Goal: Task Accomplishment & Management: Manage account settings

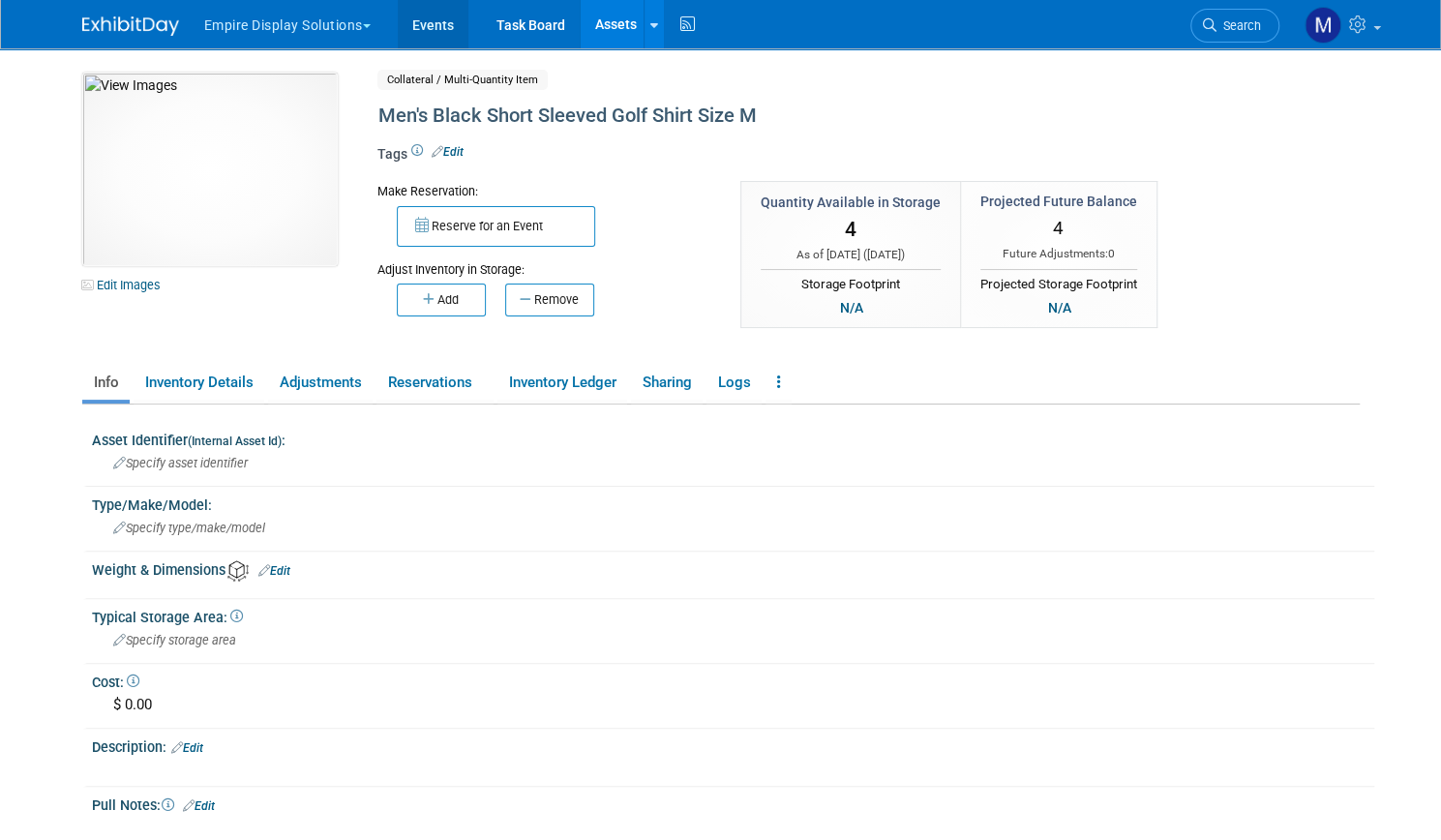
click at [416, 35] on link "Events" at bounding box center [433, 24] width 71 height 48
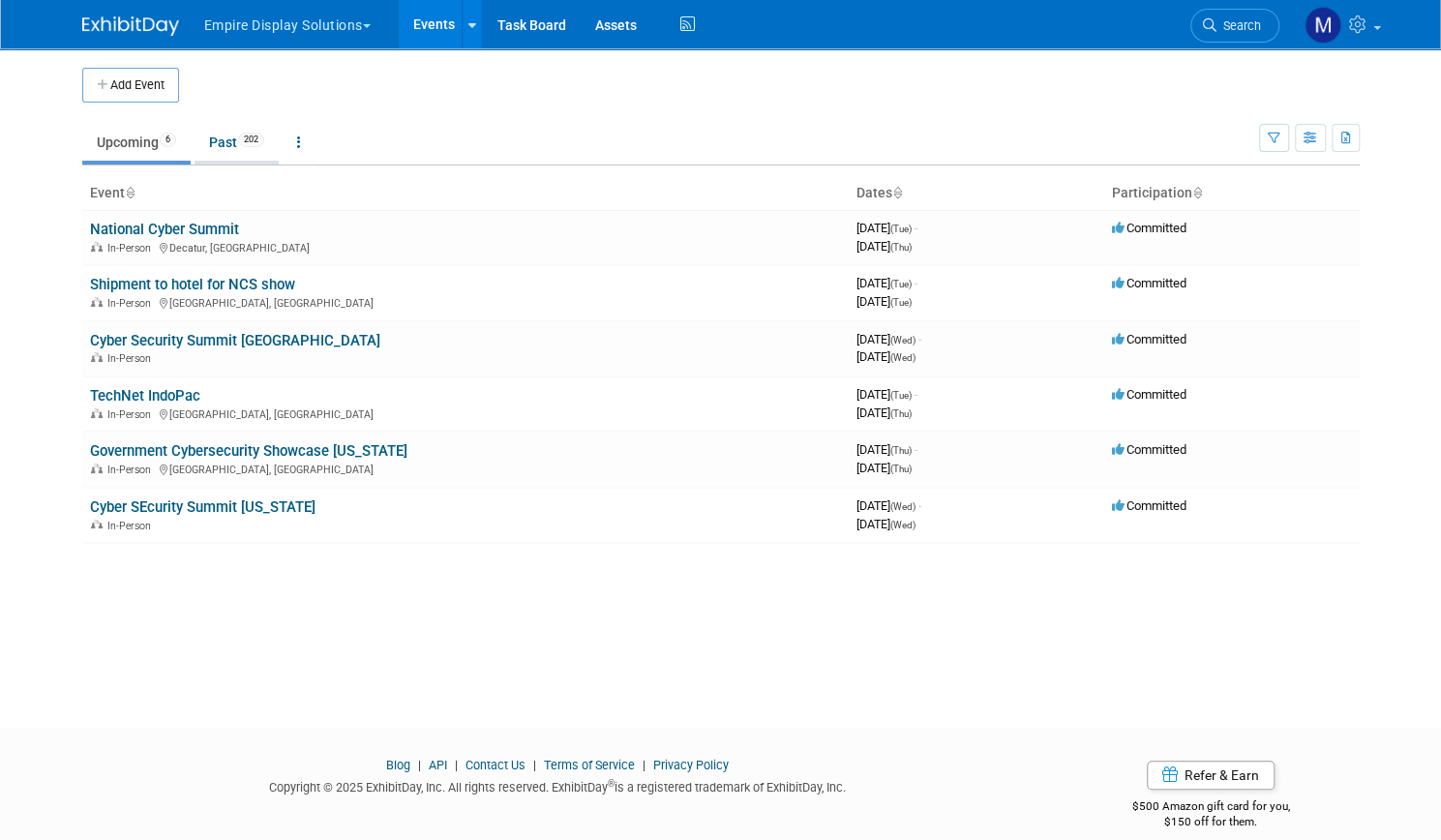
click at [217, 146] on link "Past 202" at bounding box center [237, 141] width 84 height 36
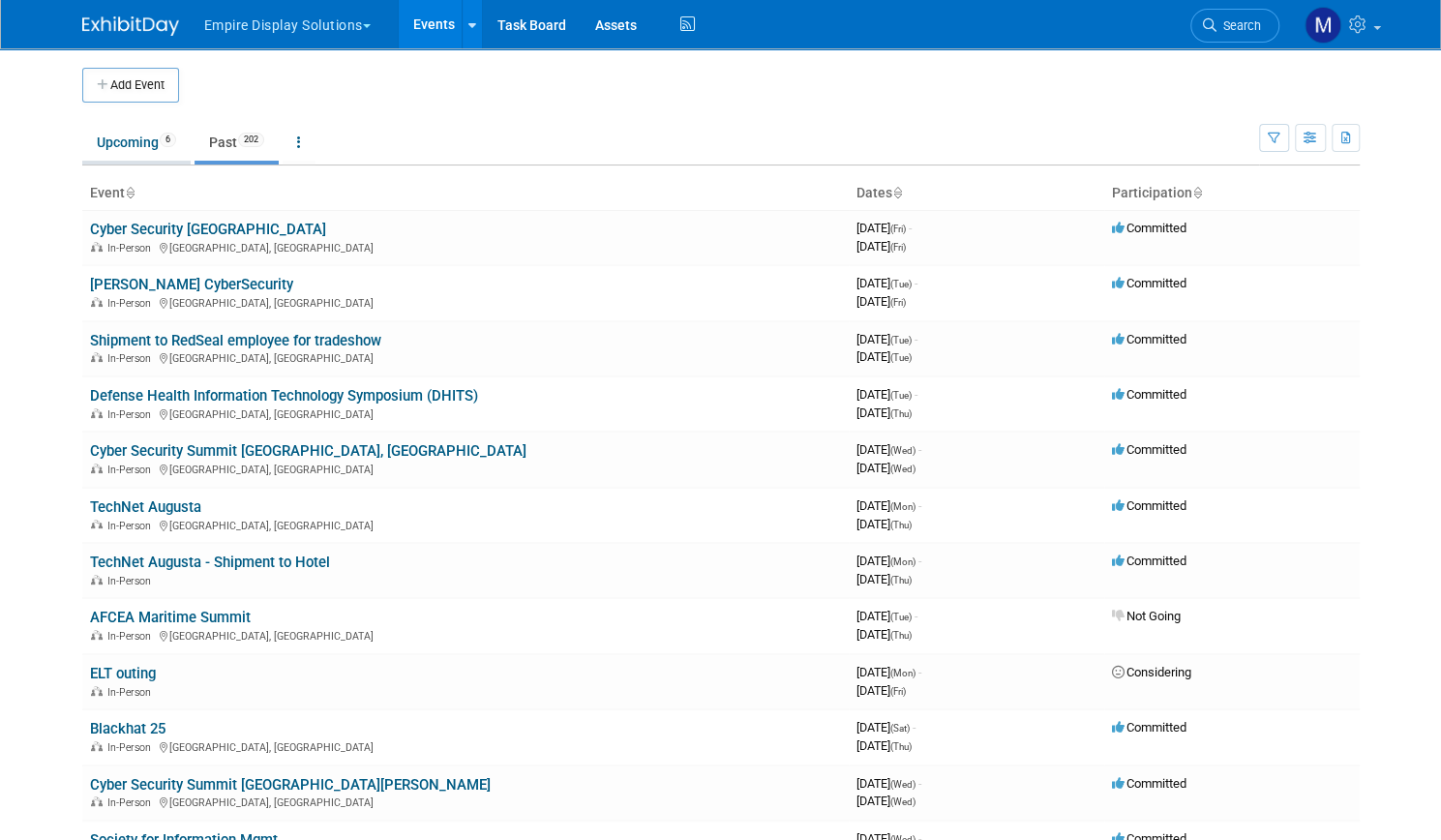
click at [99, 134] on link "Upcoming 6" at bounding box center [136, 141] width 108 height 36
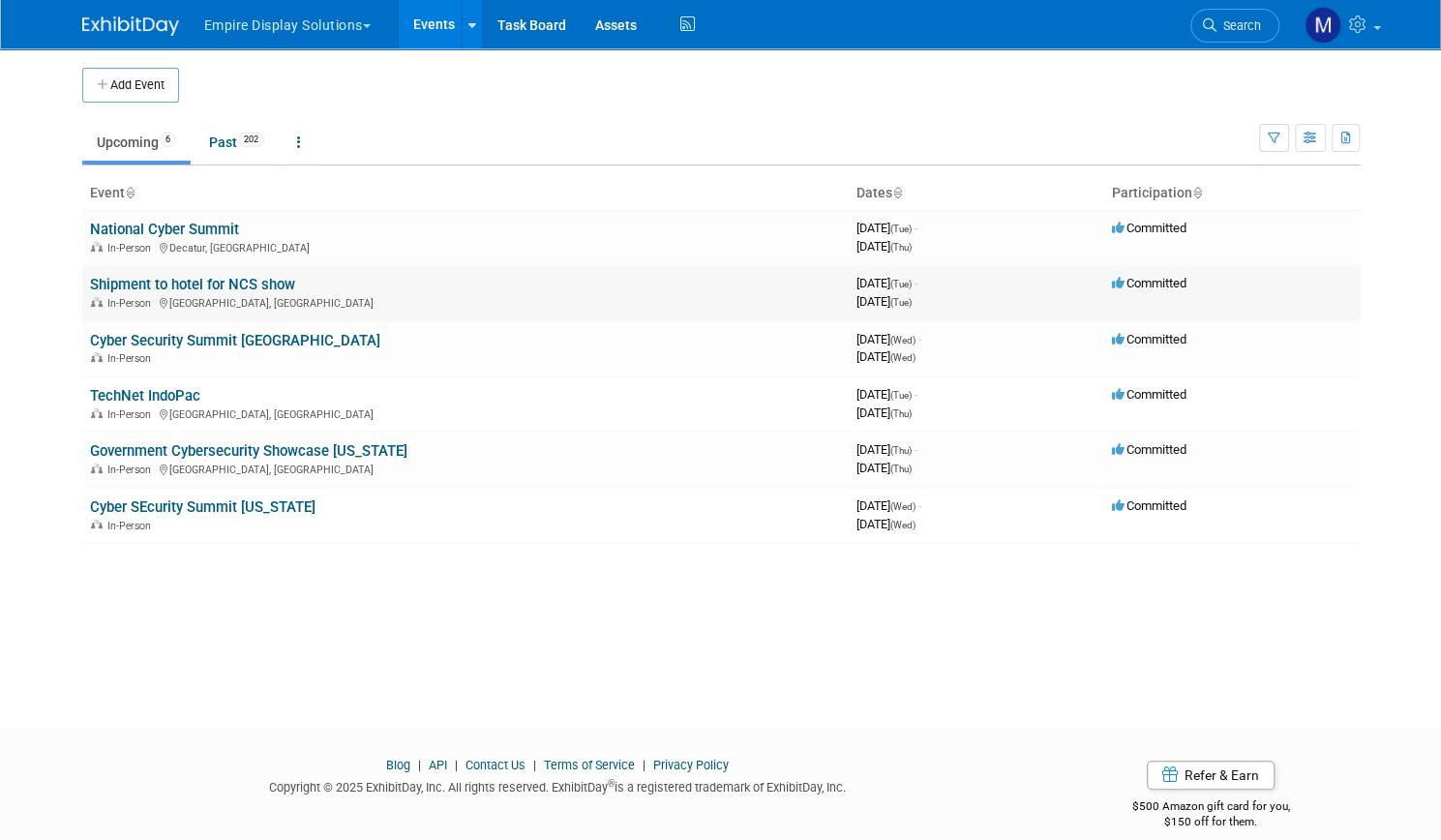
click at [167, 291] on link "Shipment to hotel for NCS show" at bounding box center [192, 285] width 205 height 18
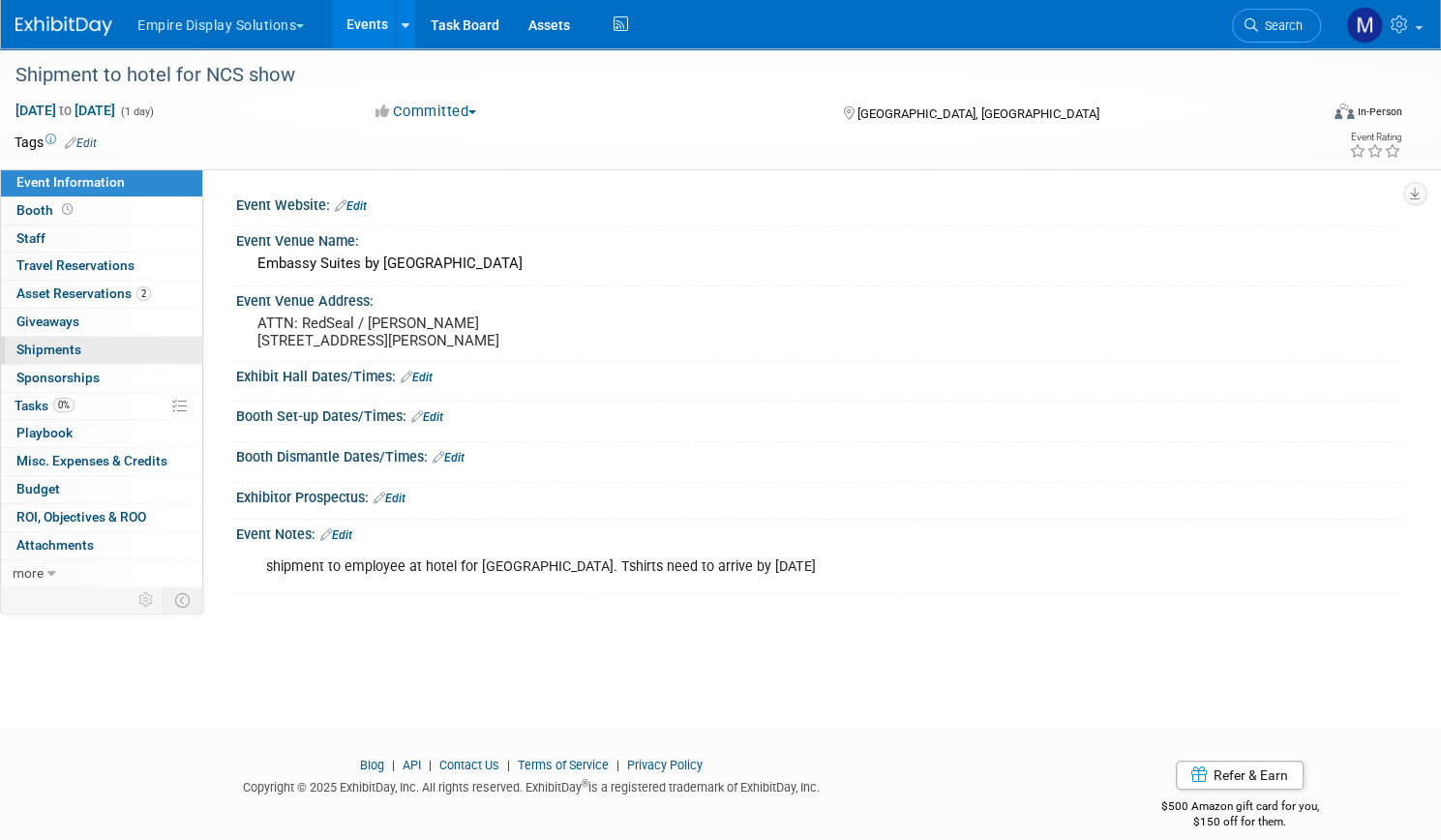
click at [103, 356] on link "0 Shipments 0" at bounding box center [101, 350] width 201 height 27
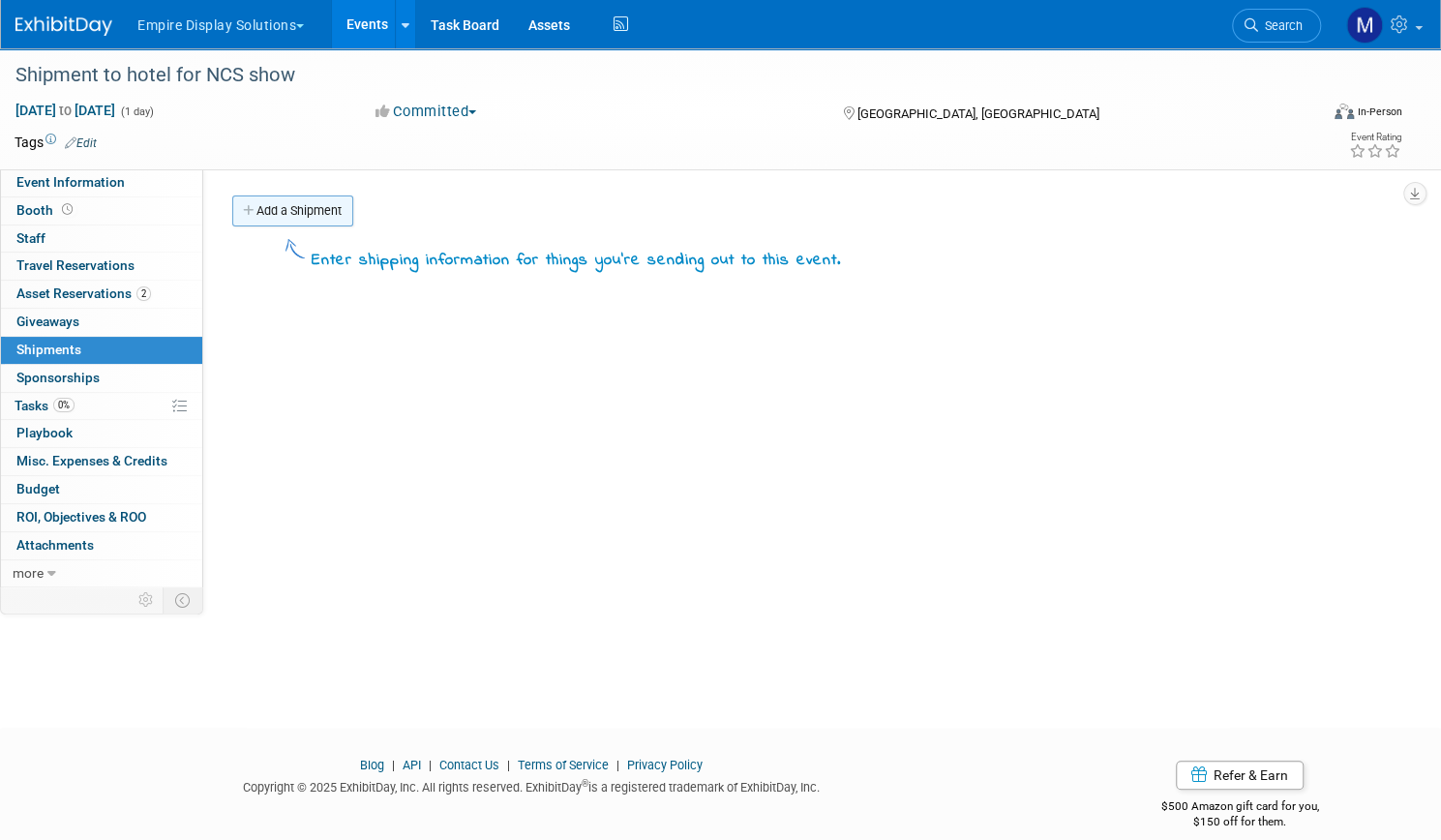
click at [353, 207] on link "Add a Shipment" at bounding box center [293, 211] width 121 height 31
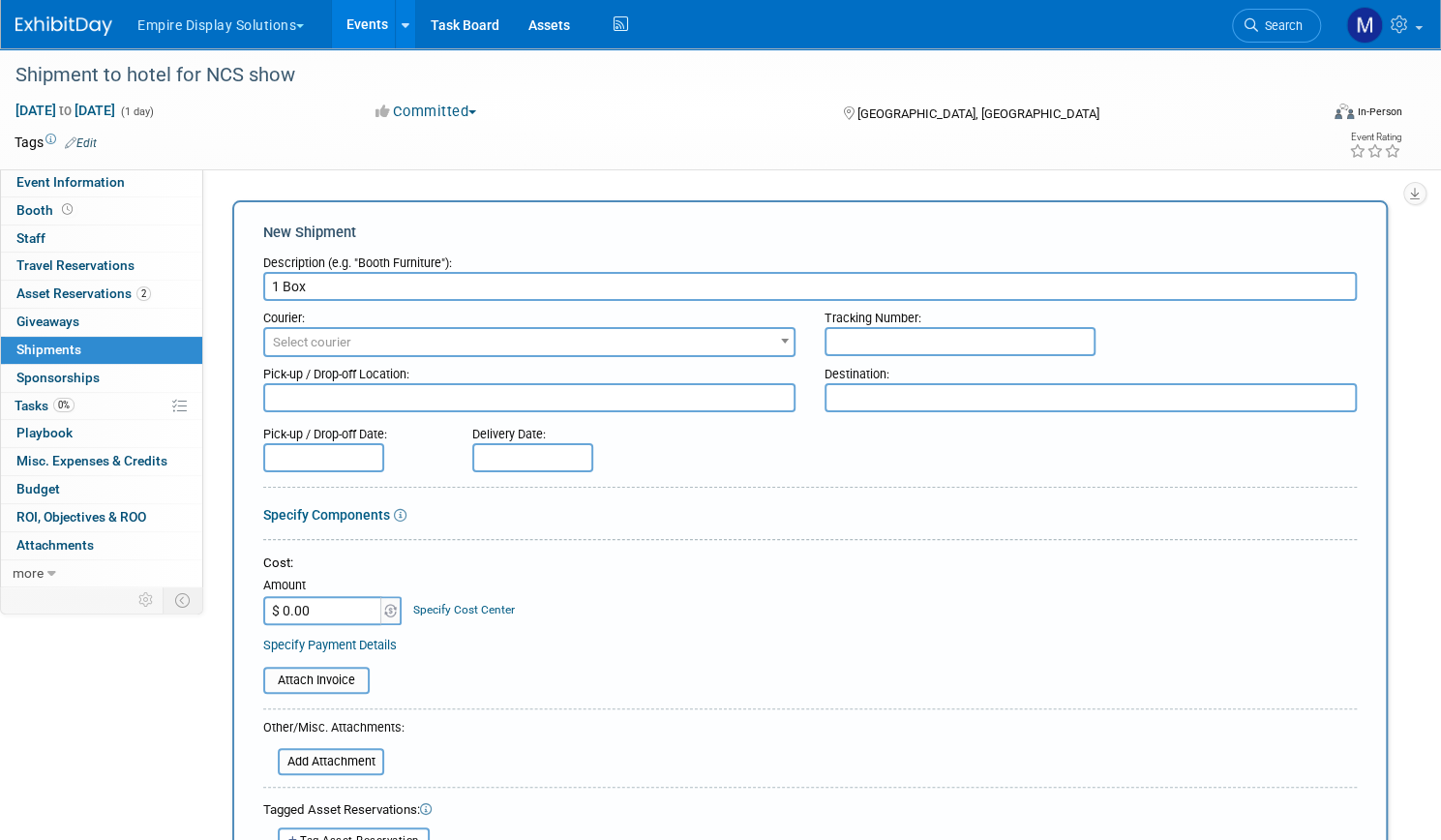
type input "1 Box"
click at [560, 343] on span "Select courier" at bounding box center [529, 342] width 528 height 27
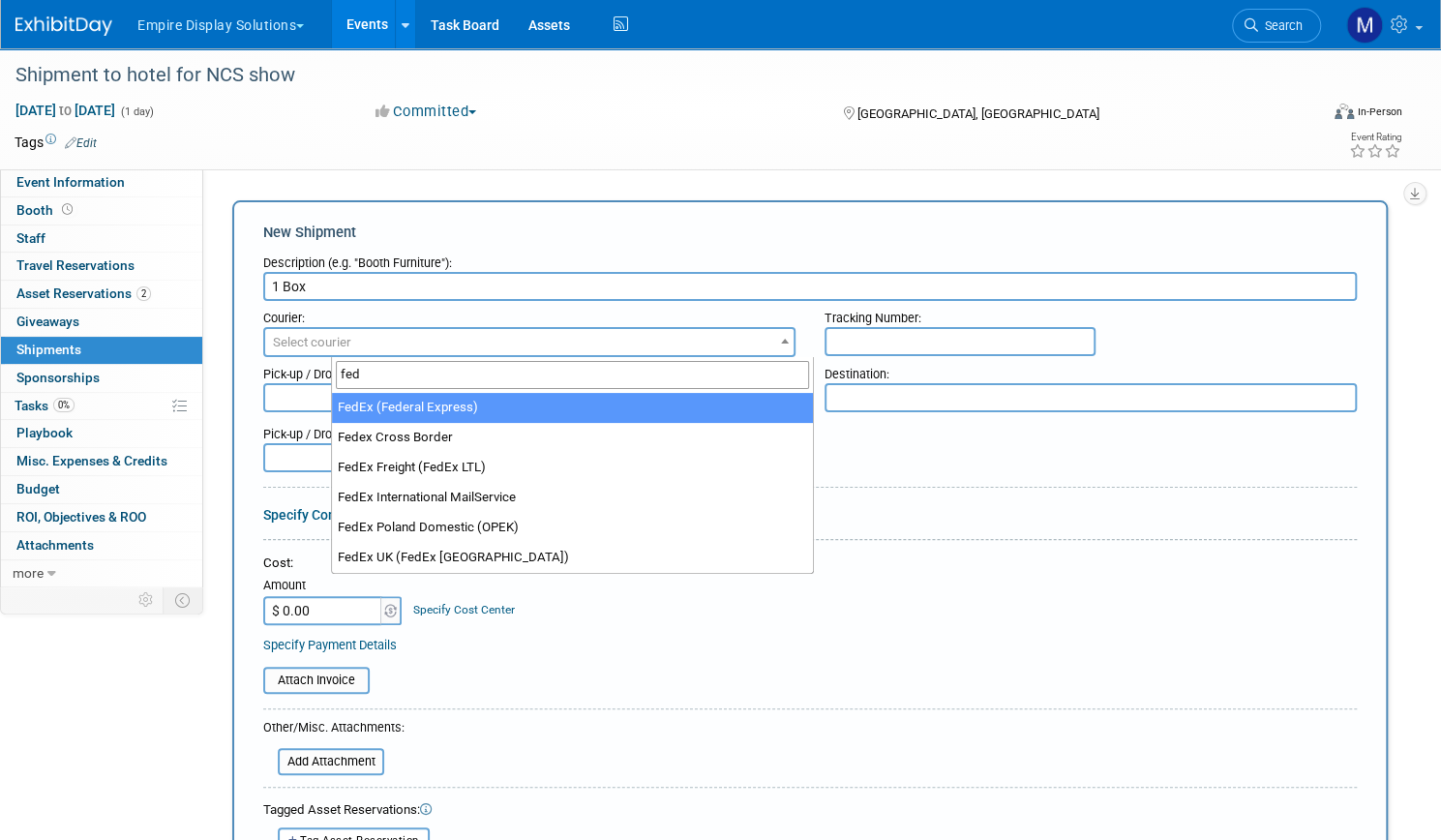
type input "fed"
select select "206"
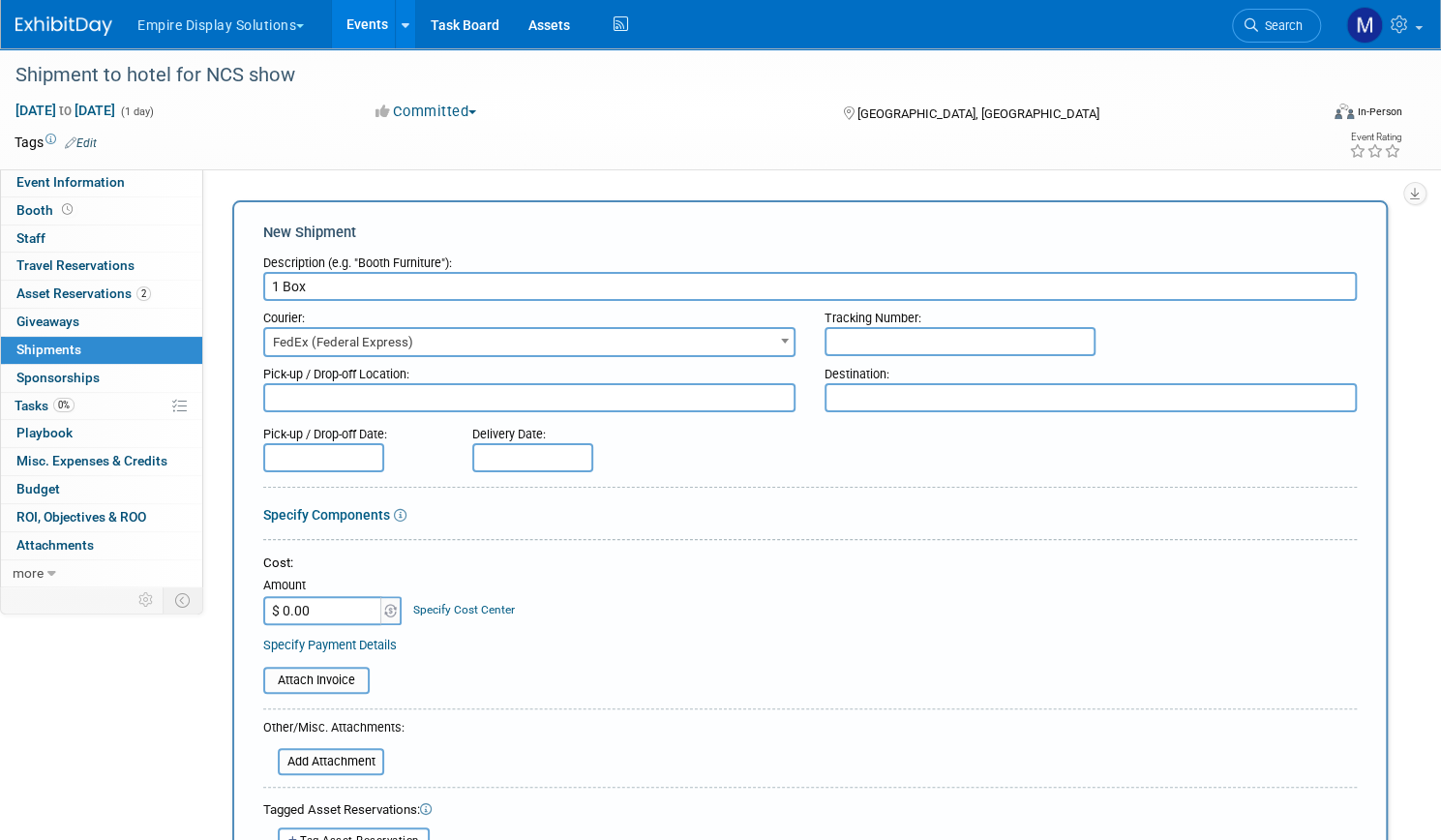
click at [905, 345] on input "text" at bounding box center [960, 341] width 271 height 29
paste input "884519893933"
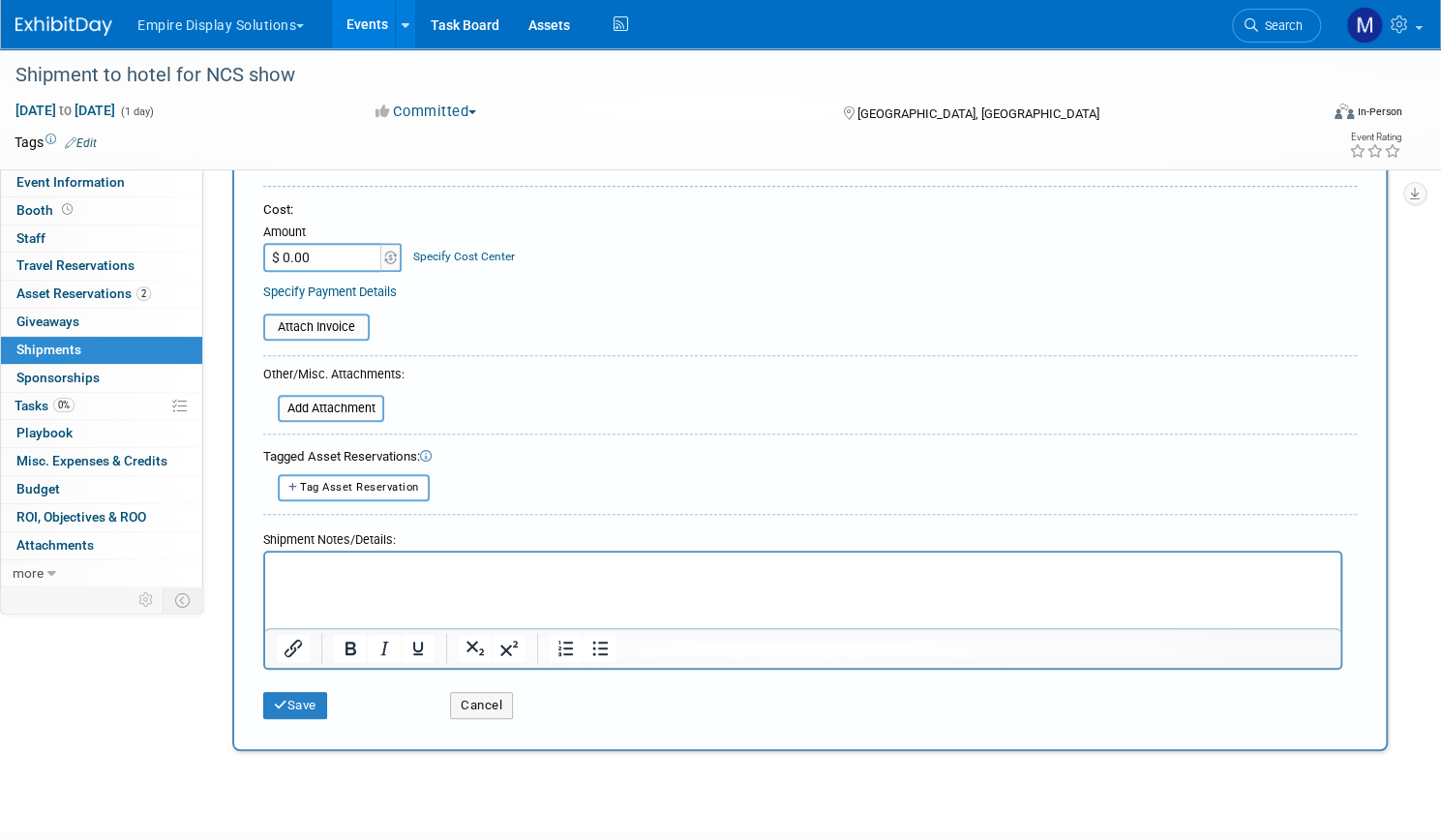
scroll to position [375, 0]
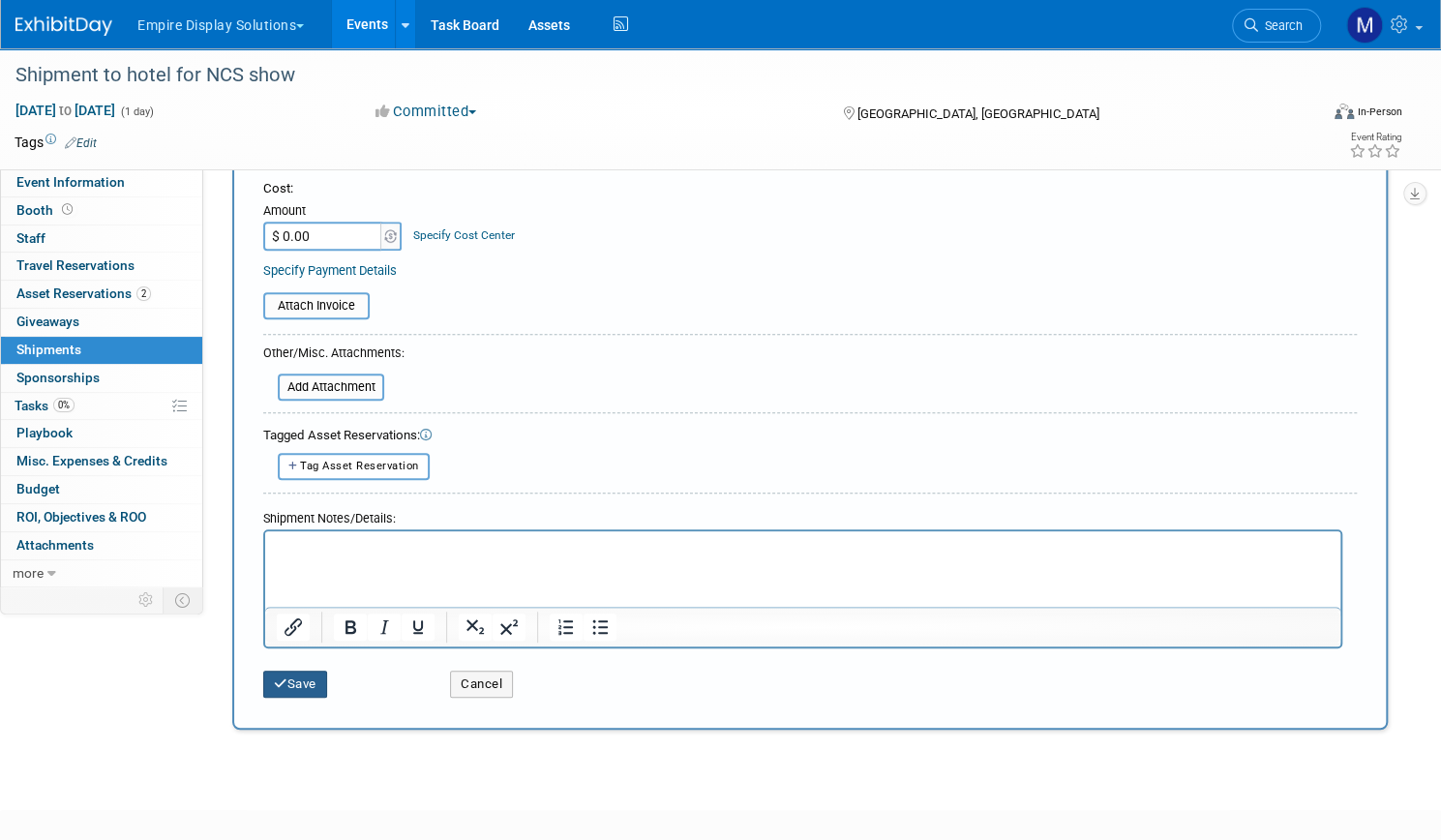
type input "884519893933"
click at [327, 683] on button "Save" at bounding box center [294, 684] width 64 height 27
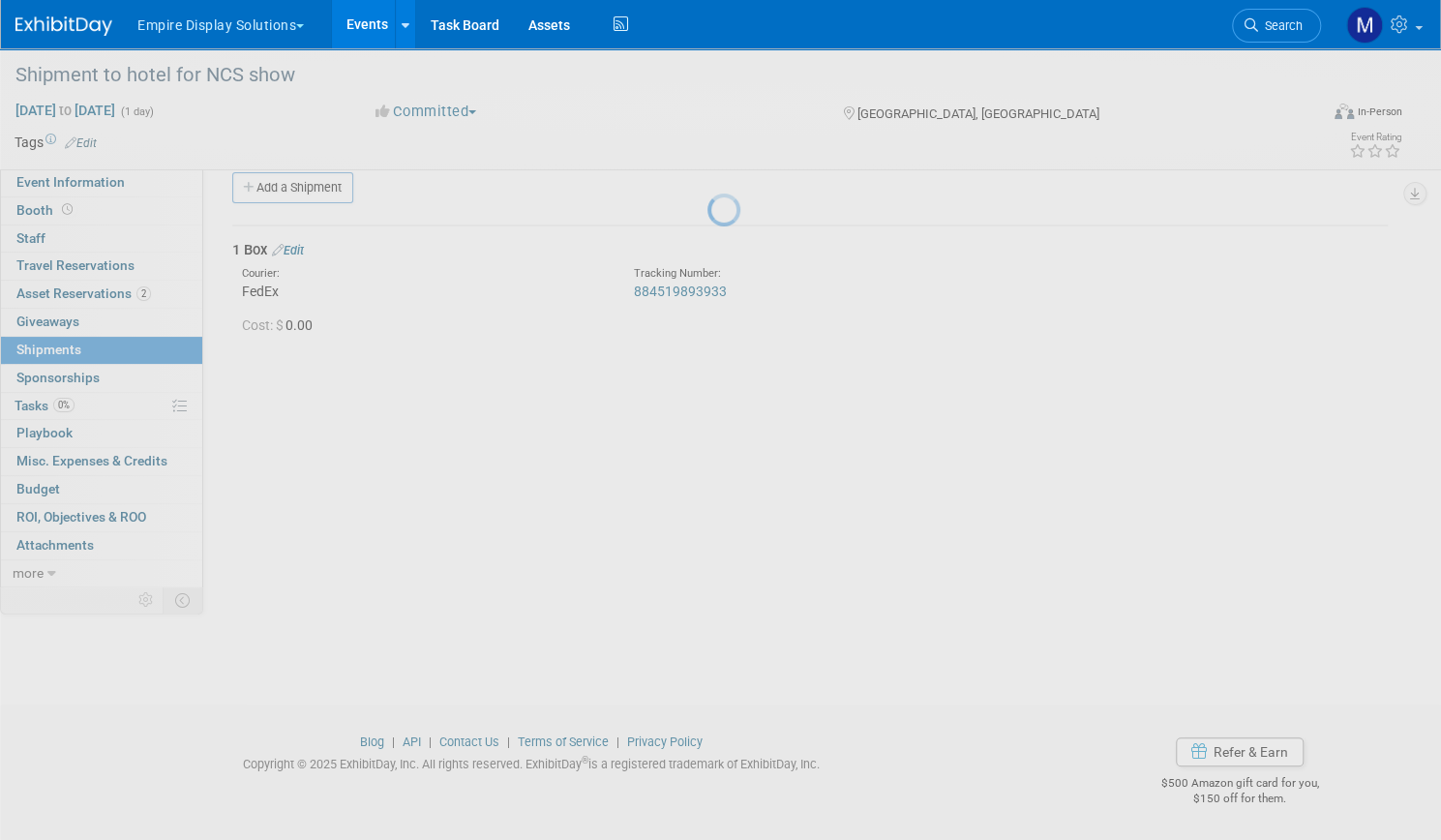
scroll to position [24, 0]
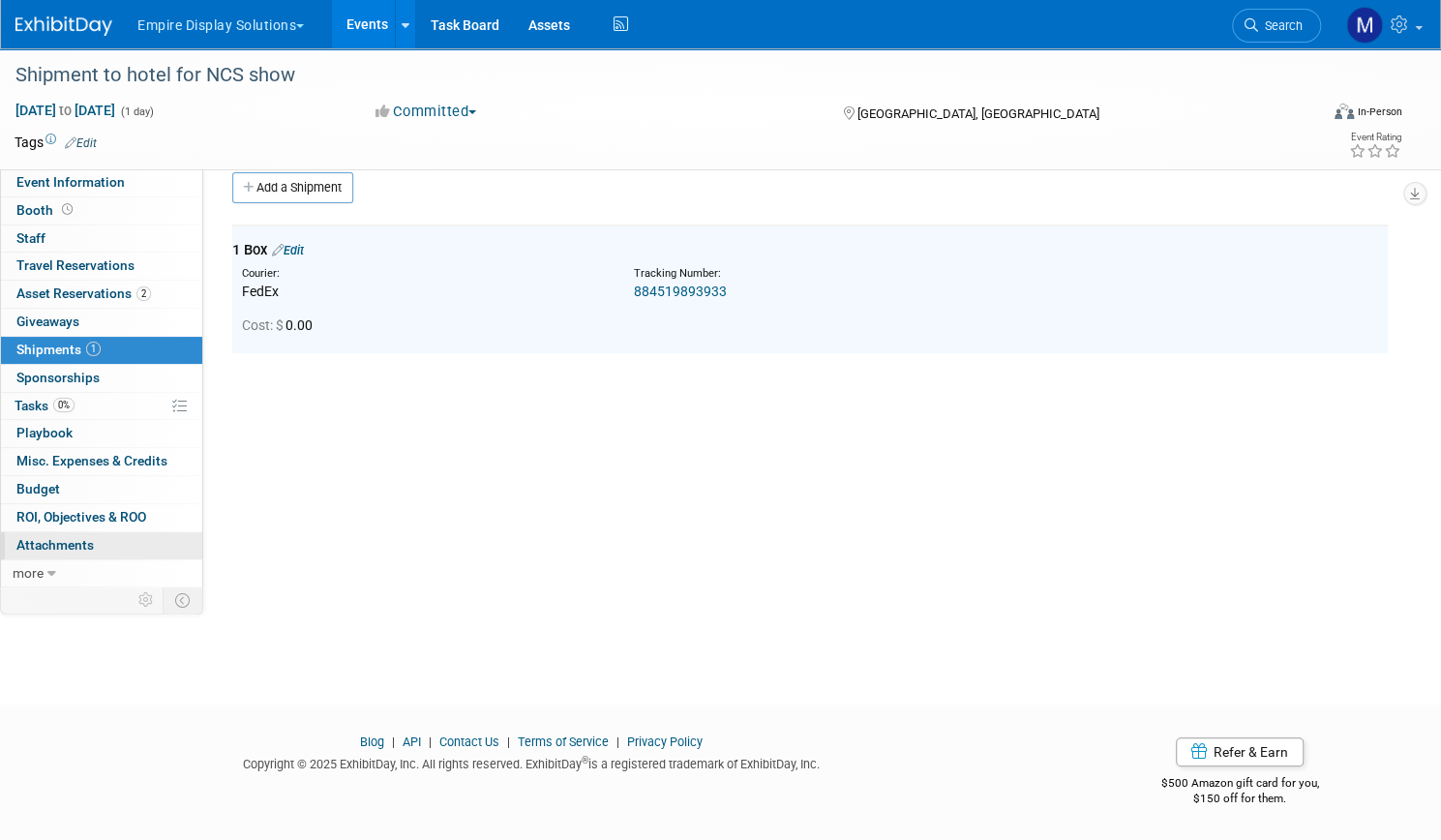
click at [94, 537] on span "Attachments 0" at bounding box center [55, 545] width 78 height 16
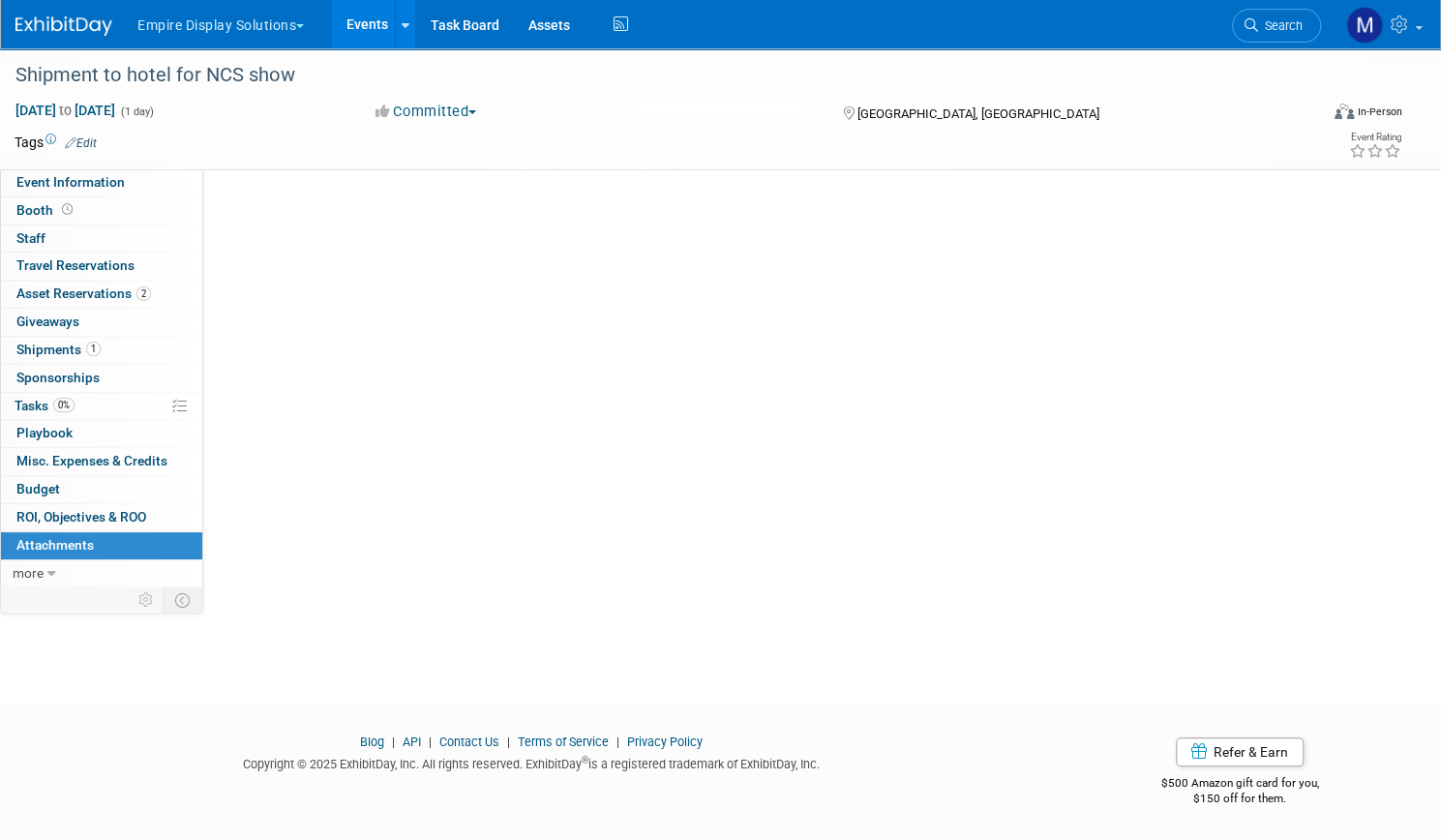
scroll to position [0, 0]
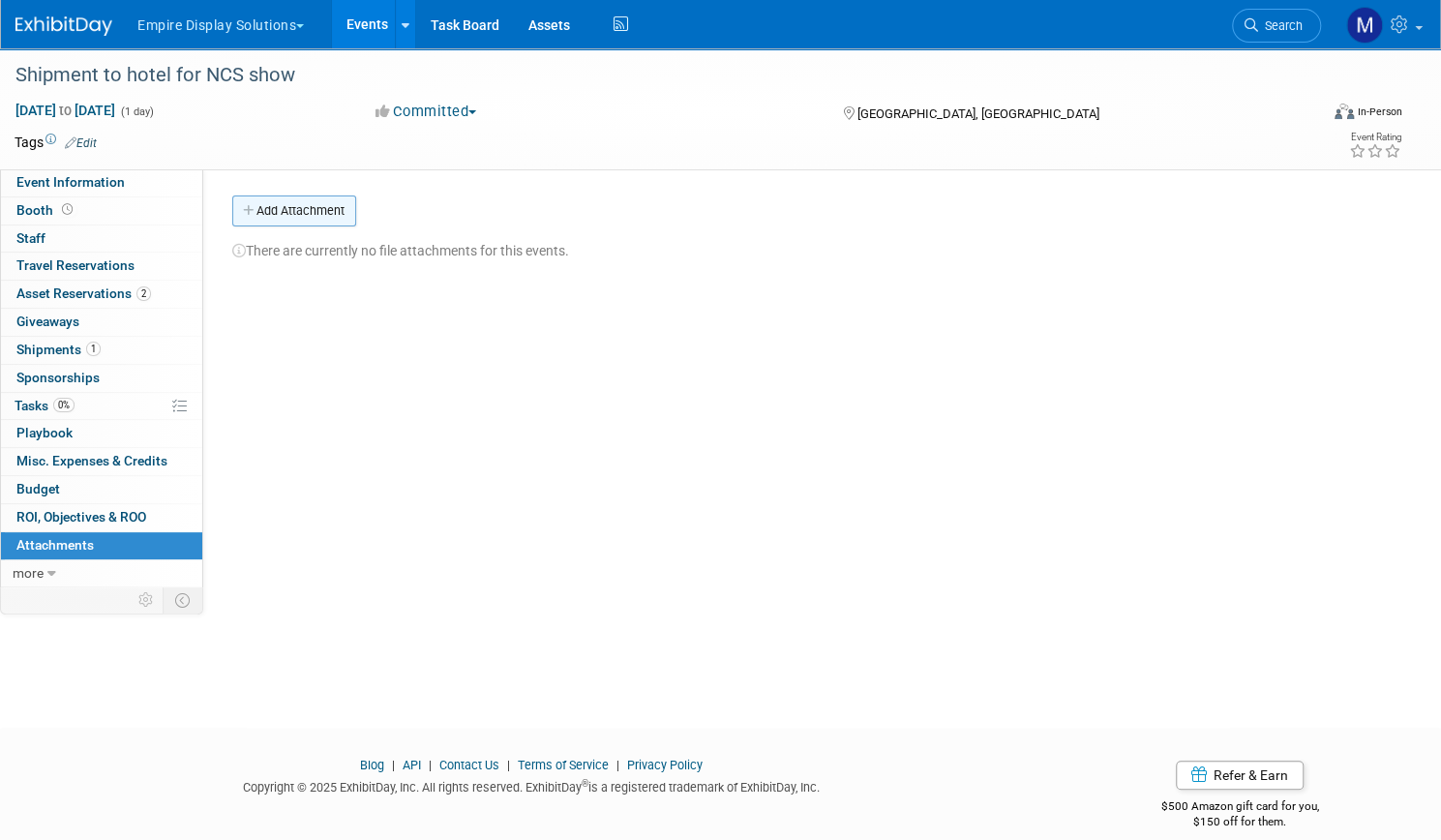
click at [356, 215] on button "Add Attachment" at bounding box center [294, 211] width 124 height 31
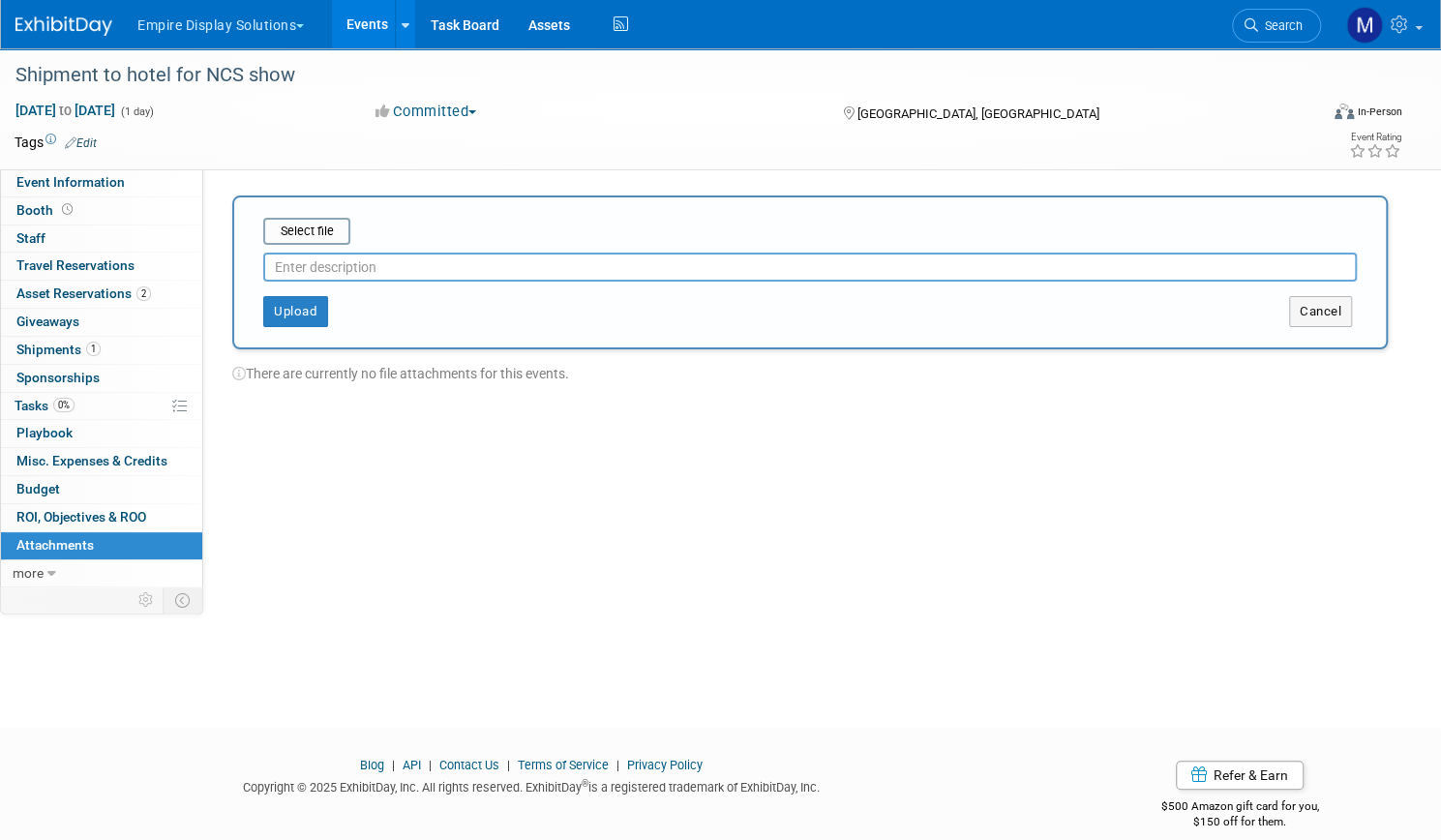
click at [440, 270] on input "text" at bounding box center [810, 267] width 1094 height 29
type input "Tracking for Shipment"
click at [1302, 304] on button "Cancel" at bounding box center [1320, 312] width 63 height 31
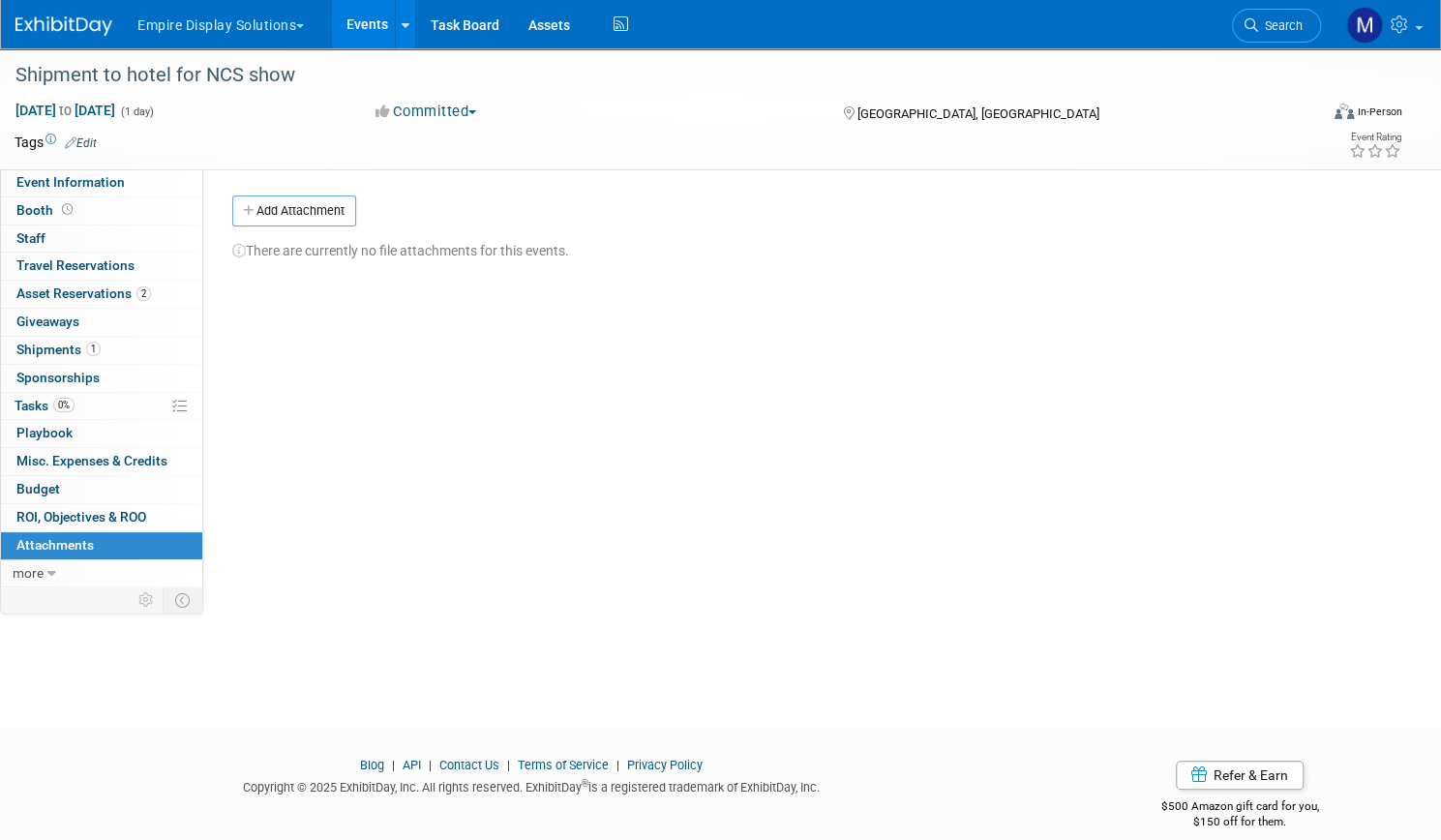
click at [328, 34] on button "Empire Display Solutions" at bounding box center [232, 21] width 192 height 42
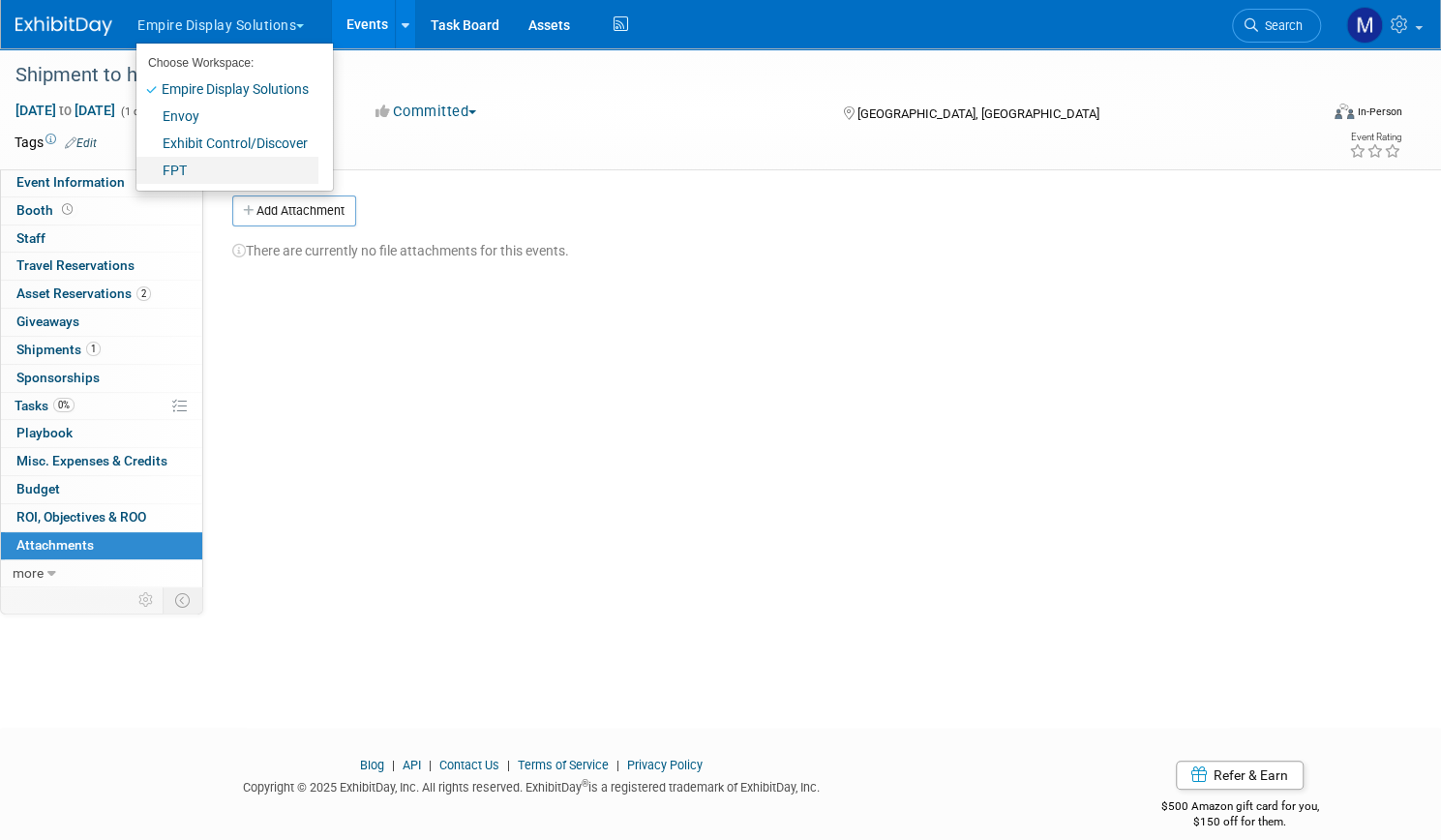
click at [258, 167] on link "FPT" at bounding box center [227, 171] width 182 height 27
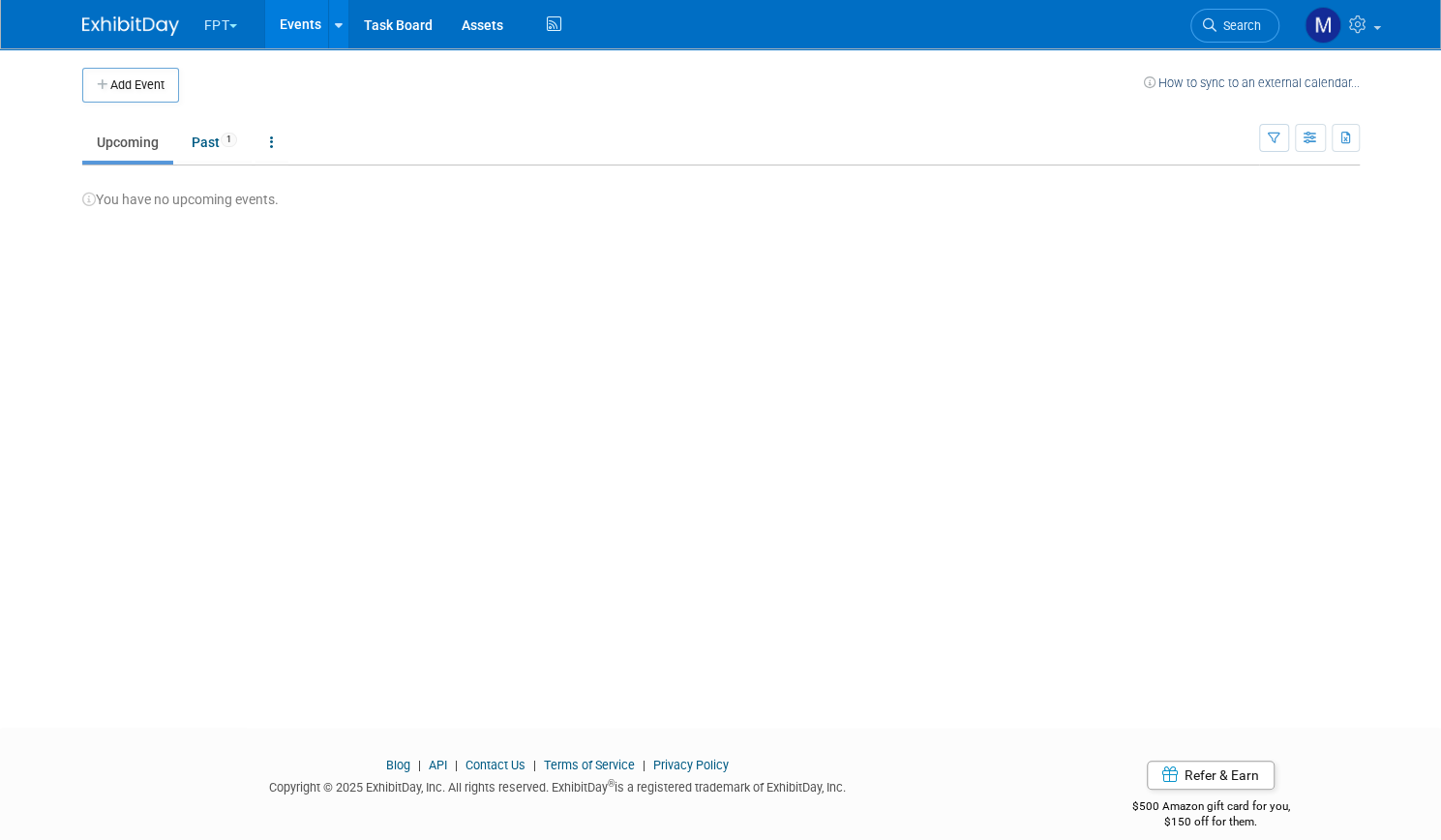
click at [208, 28] on button "FPT" at bounding box center [232, 21] width 60 height 42
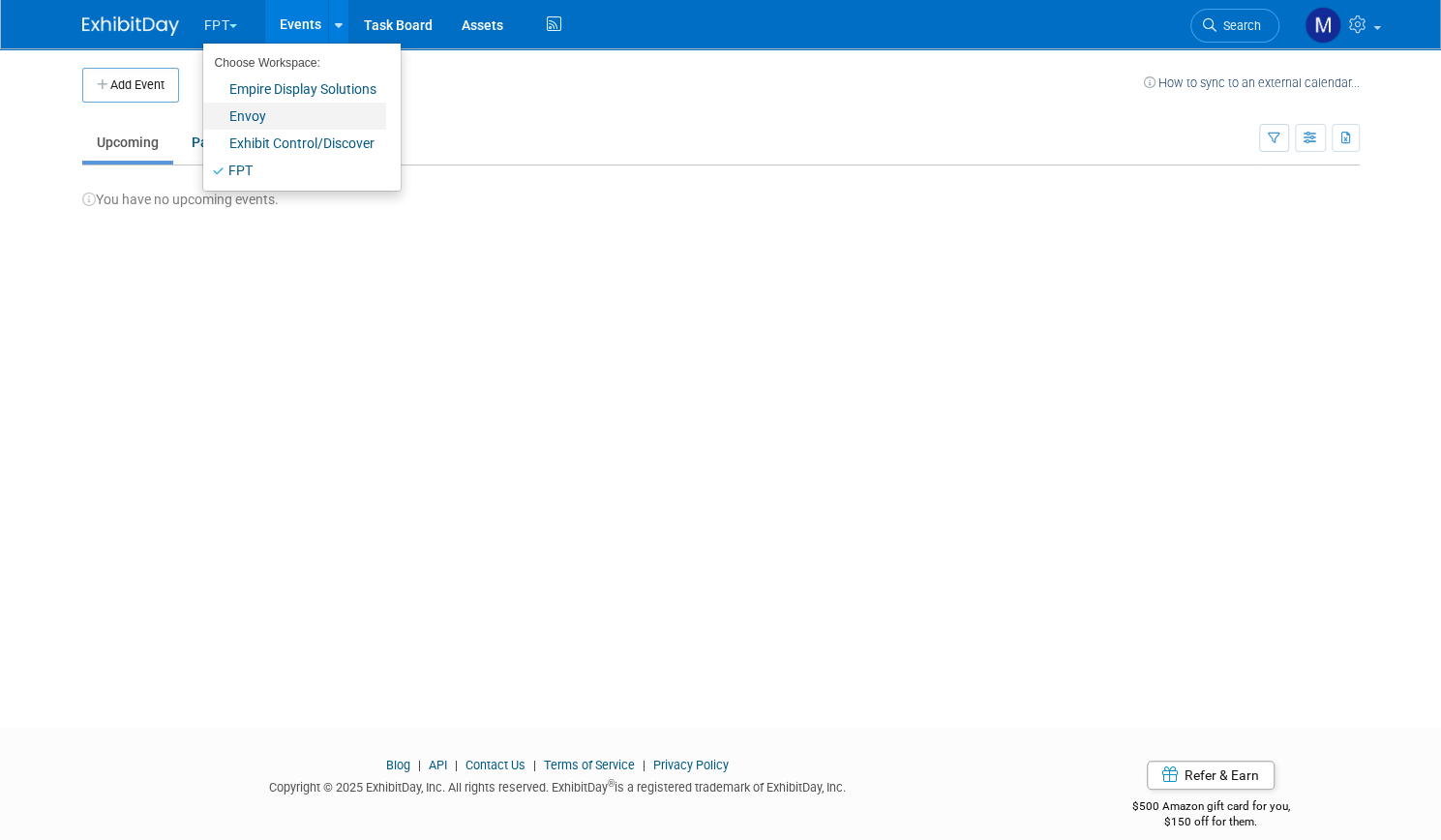
click at [235, 122] on link "Envoy" at bounding box center [294, 117] width 183 height 27
